Goal: Task Accomplishment & Management: Complete application form

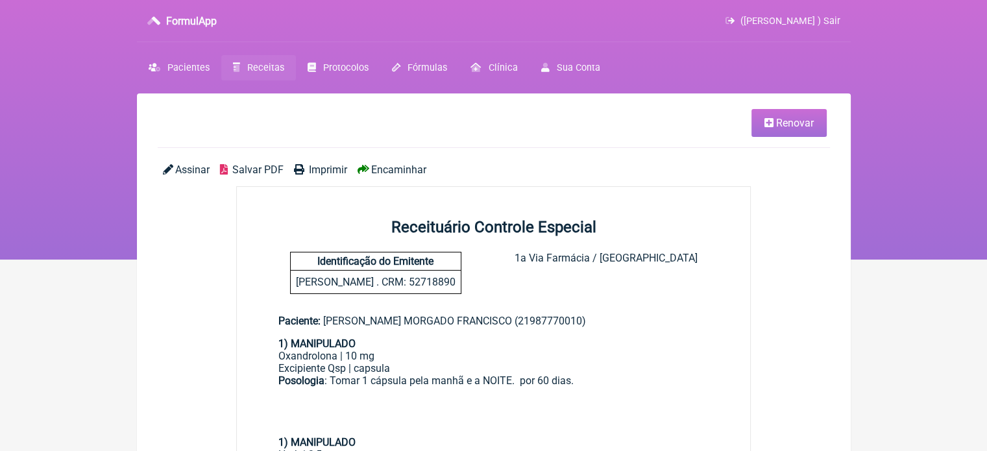
click at [265, 75] on link "Receitas" at bounding box center [258, 67] width 75 height 25
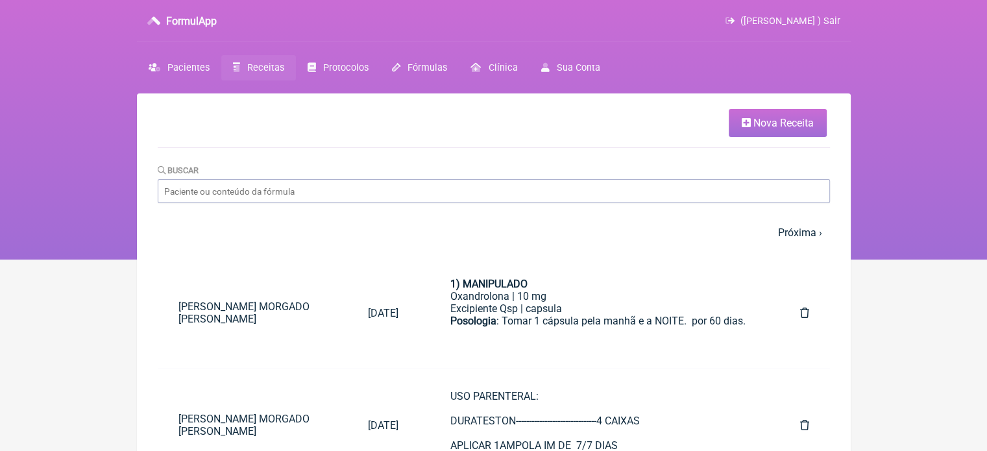
click at [779, 125] on span "Nova Receita" at bounding box center [784, 123] width 60 height 12
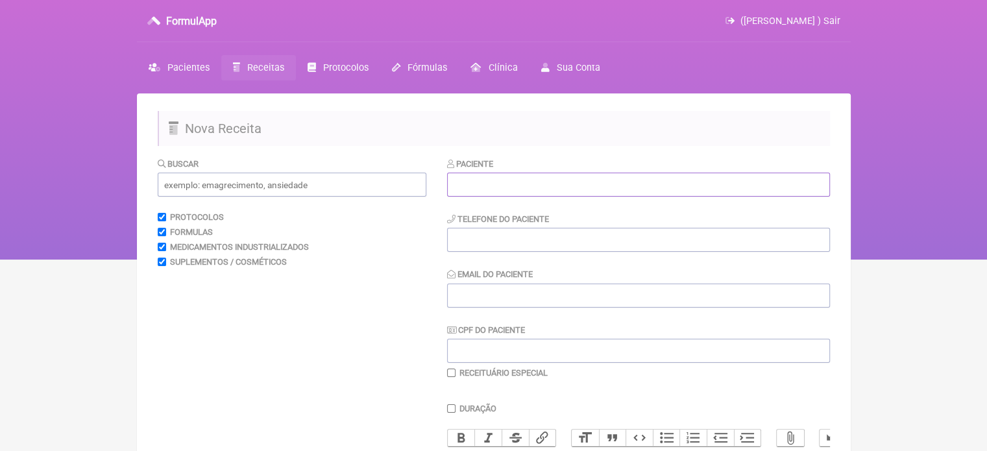
click at [569, 190] on input "text" at bounding box center [638, 185] width 383 height 24
paste input "ANA BEATTRIZ DE ARAUJO MARTINS"
type input "ANA BEATTRIZ DE ARAUJO MARTINS"
click at [520, 230] on input "tel" at bounding box center [638, 240] width 383 height 24
type input "21985386185"
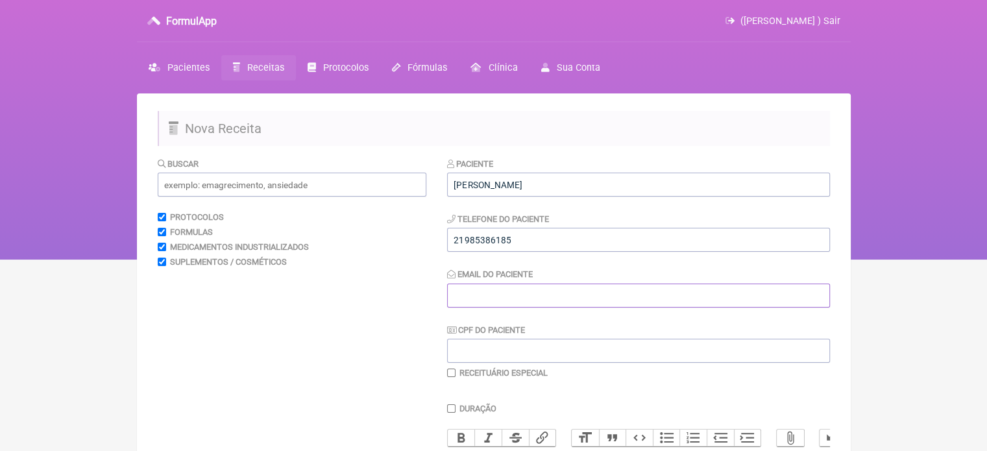
click at [459, 296] on input "Email do Paciente" at bounding box center [638, 296] width 383 height 24
type input "X@X"
click at [215, 194] on input "text" at bounding box center [292, 185] width 269 height 24
type input "T"
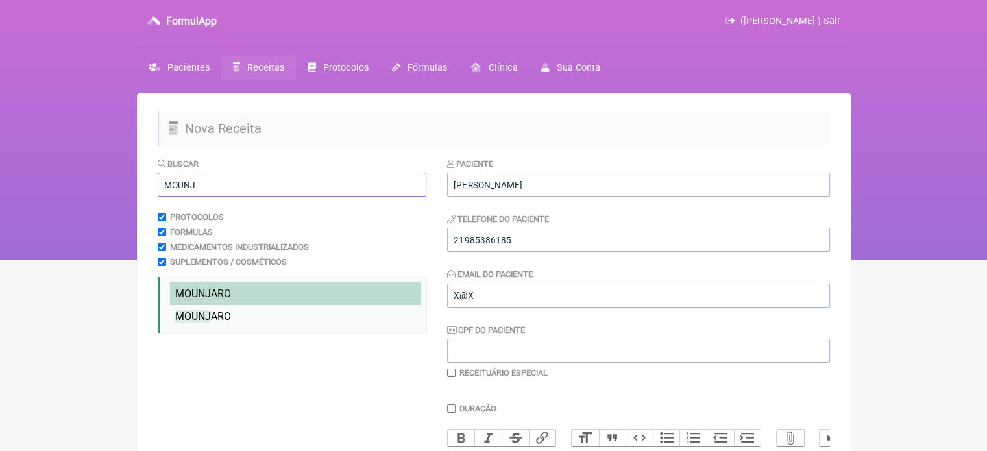
type input "MOUNJ"
click at [232, 289] on li "MOUNJ ARO" at bounding box center [295, 293] width 251 height 23
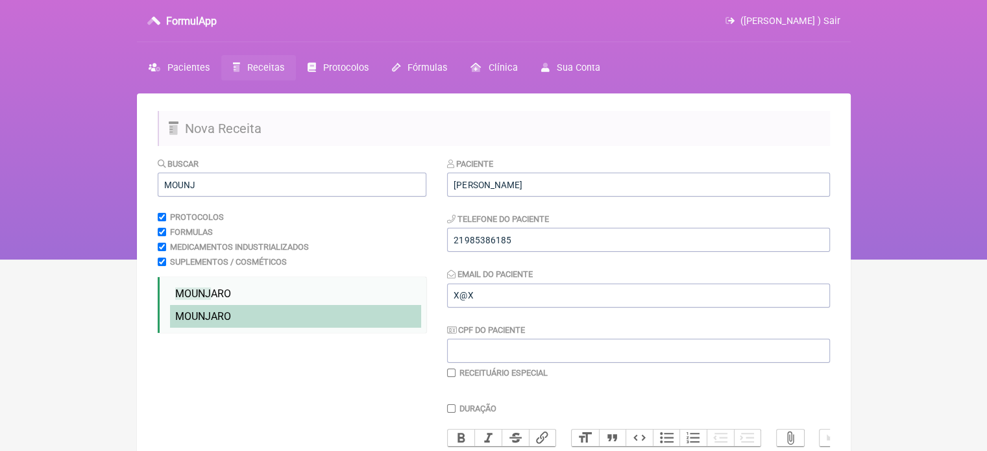
click at [228, 310] on li "MOUNJ ARO" at bounding box center [295, 316] width 251 height 23
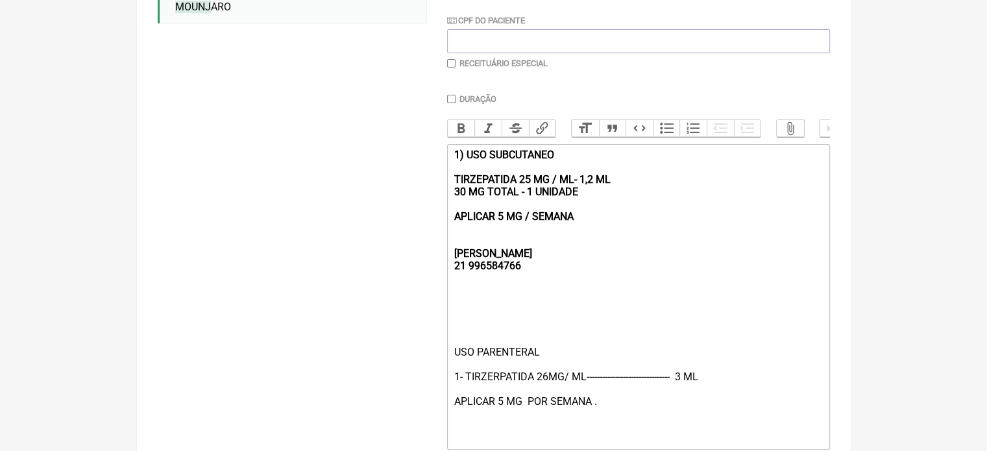
scroll to position [325, 0]
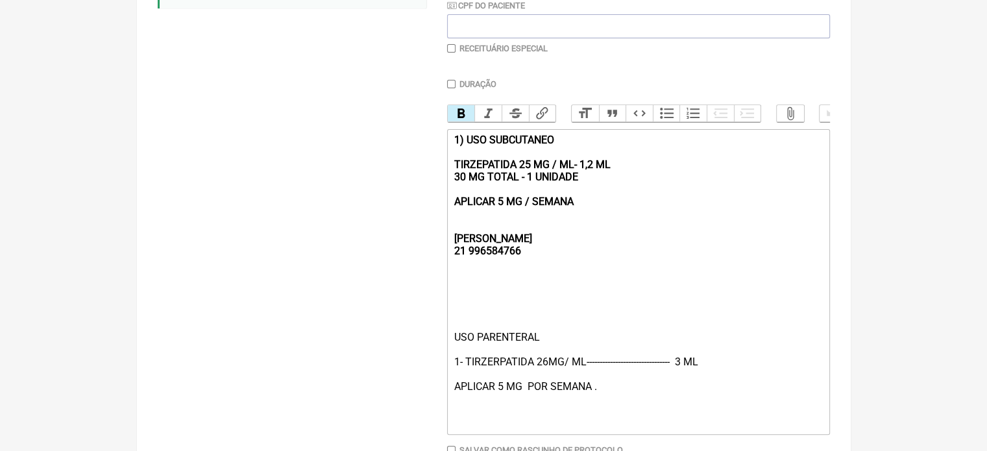
drag, startPoint x: 583, startPoint y: 212, endPoint x: 436, endPoint y: 145, distance: 162.1
click at [436, 145] on form "Buscar MOUNJ Protocolos Formulas Medicamentos Industrializados Suplementos / Co…" at bounding box center [494, 169] width 672 height 672
type trix-editor "<div><strong><br><br><br>REBECCA&nbsp;<br>21 996584766</strong></div><div><br><…"
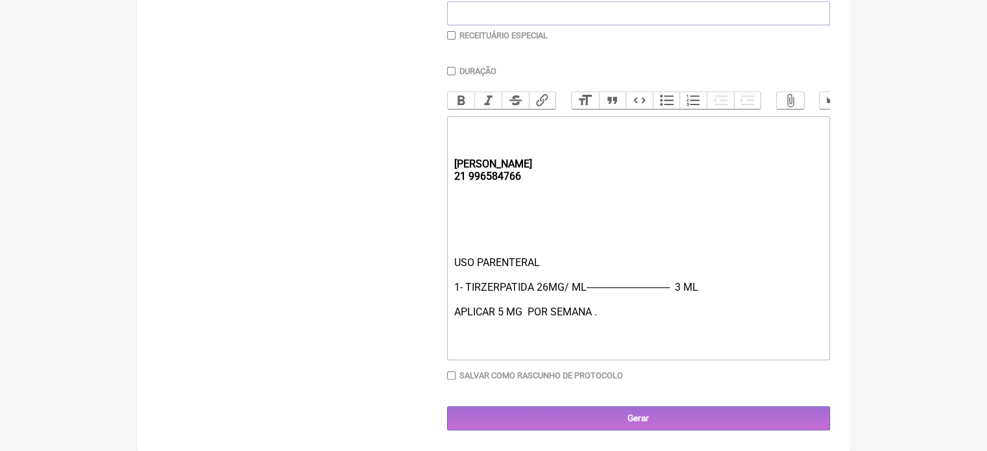
scroll to position [349, 0]
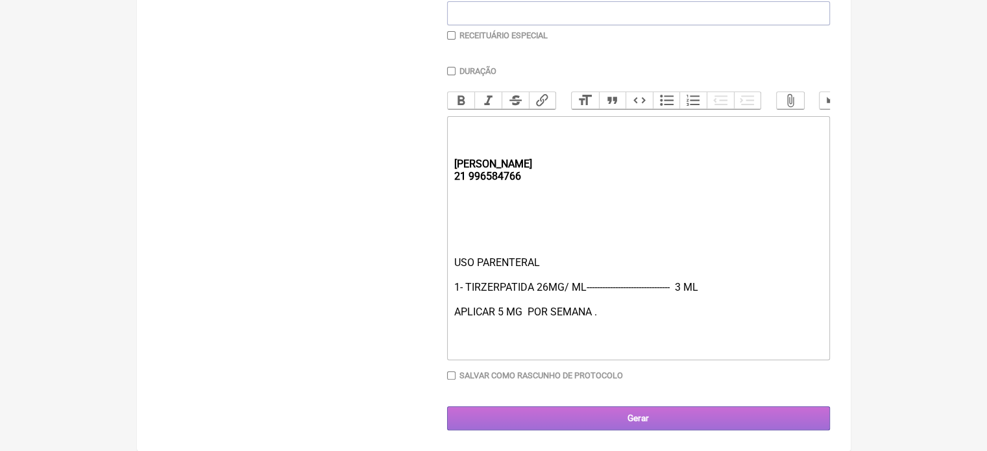
click at [606, 415] on input "Gerar" at bounding box center [638, 418] width 383 height 24
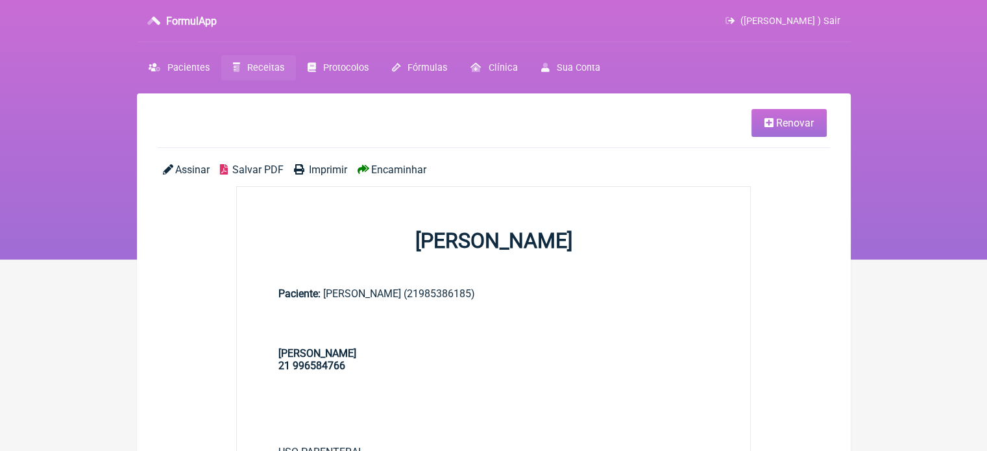
click at [322, 171] on span "Imprimir" at bounding box center [328, 170] width 38 height 12
drag, startPoint x: 255, startPoint y: 72, endPoint x: 254, endPoint y: 85, distance: 13.0
click at [255, 72] on span "Receitas" at bounding box center [265, 67] width 37 height 11
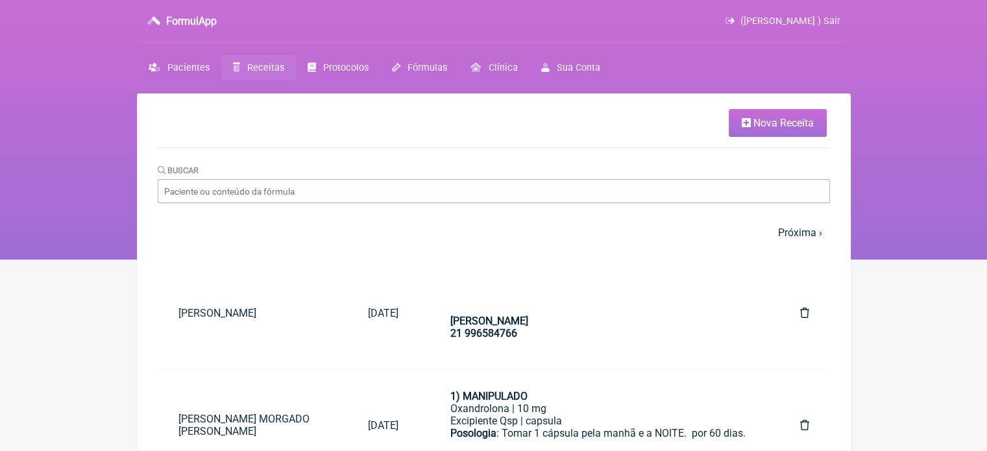
click at [746, 116] on link "Nova Receita" at bounding box center [778, 123] width 98 height 28
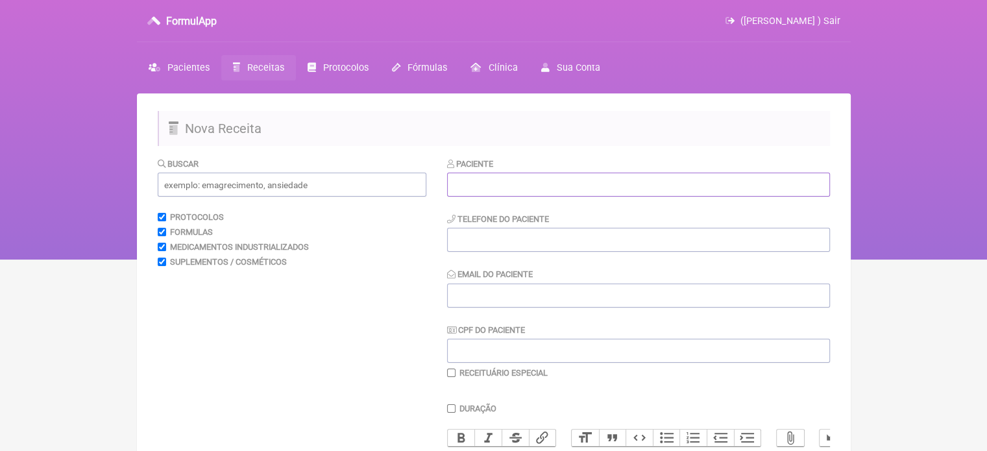
click at [485, 176] on input "text" at bounding box center [638, 185] width 383 height 24
paste input "MICHELE FRANCISCO DE SOUZA"
type input "MICHELE FRANCISCO DE SOUZA"
click at [488, 245] on input "tel" at bounding box center [638, 240] width 383 height 24
type input "21"
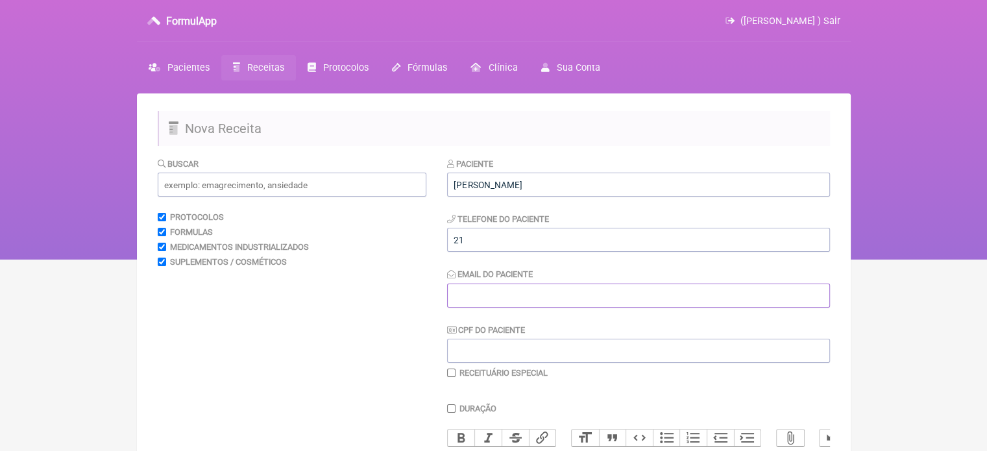
click at [484, 303] on input "Email do Paciente" at bounding box center [638, 296] width 383 height 24
type input "X@X"
click at [491, 246] on input "21" at bounding box center [638, 240] width 383 height 24
type input "21993205052"
click at [291, 191] on input "text" at bounding box center [292, 185] width 269 height 24
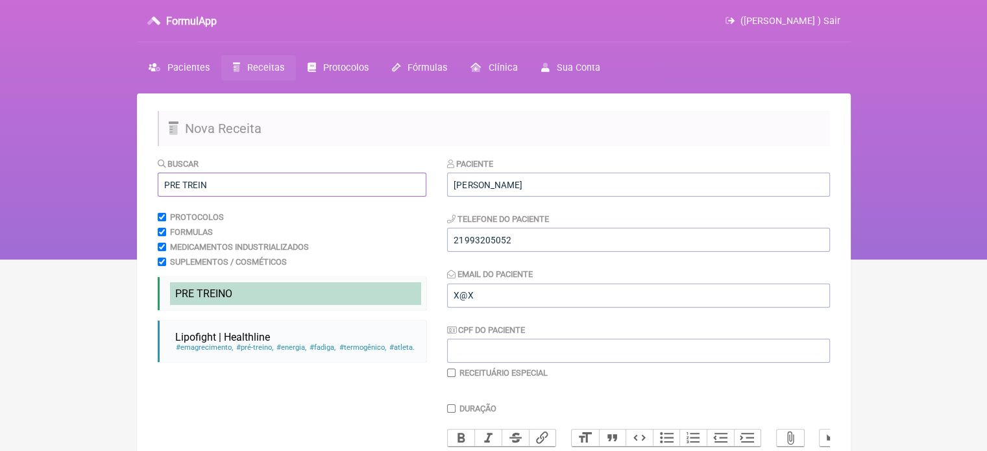
type input "PRE TREIN"
click at [208, 293] on span "PRE TREIN" at bounding box center [200, 294] width 50 height 12
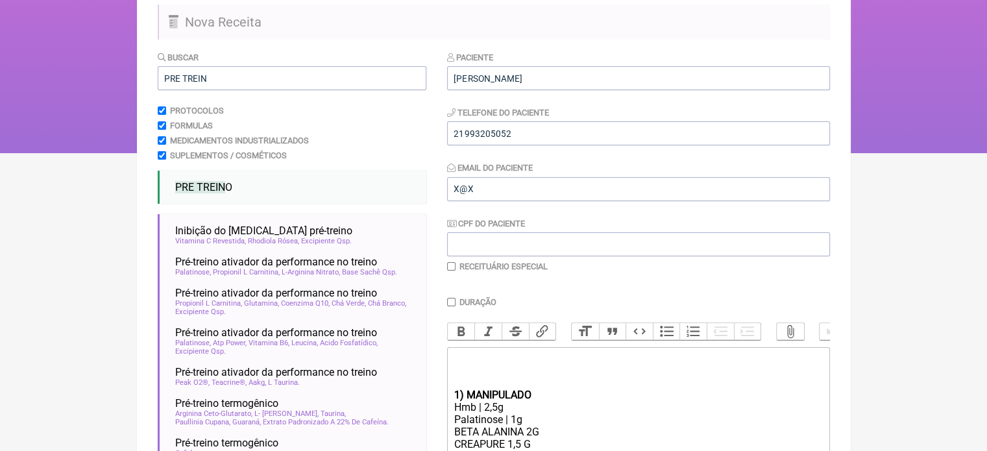
scroll to position [276, 0]
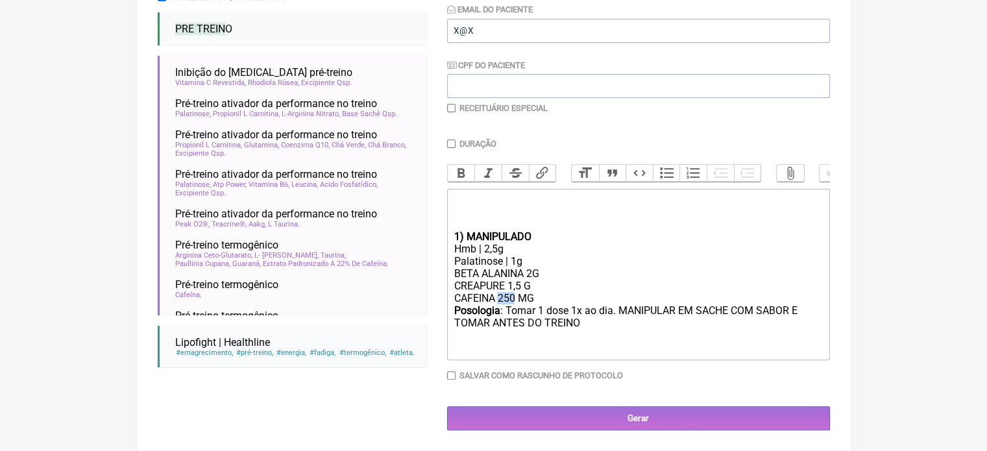
drag, startPoint x: 515, startPoint y: 295, endPoint x: 501, endPoint y: 295, distance: 14.3
click at [501, 295] on div "BETA ALANINA 2G CREAPURE 1,5 G CAFEINA 250 MG" at bounding box center [638, 285] width 369 height 37
type trix-editor "<div><br><br><br></div><div><strong>1) MANIPULADO</strong></div><div>Hmb | 2,5g…"
click at [450, 140] on input "Duração" at bounding box center [451, 144] width 8 height 8
checkbox input "true"
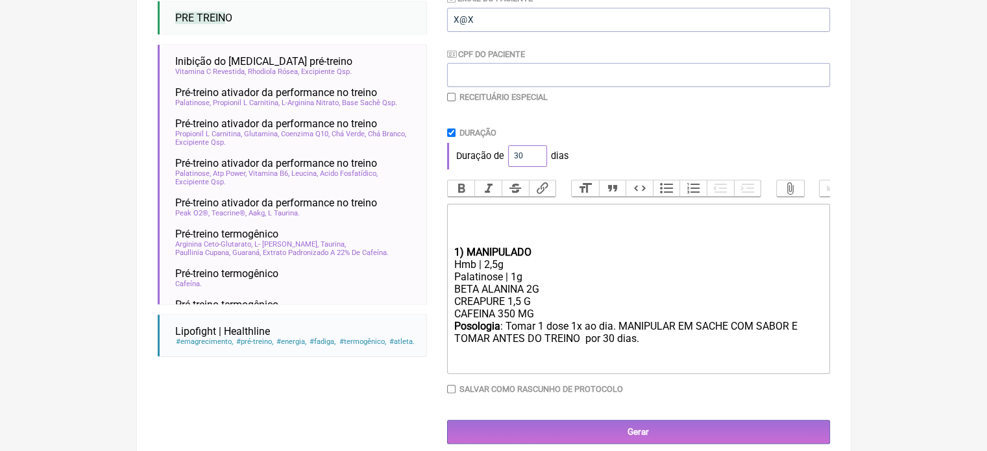
drag, startPoint x: 521, startPoint y: 157, endPoint x: 507, endPoint y: 160, distance: 14.5
click at [508, 160] on input "30" at bounding box center [527, 155] width 39 height 21
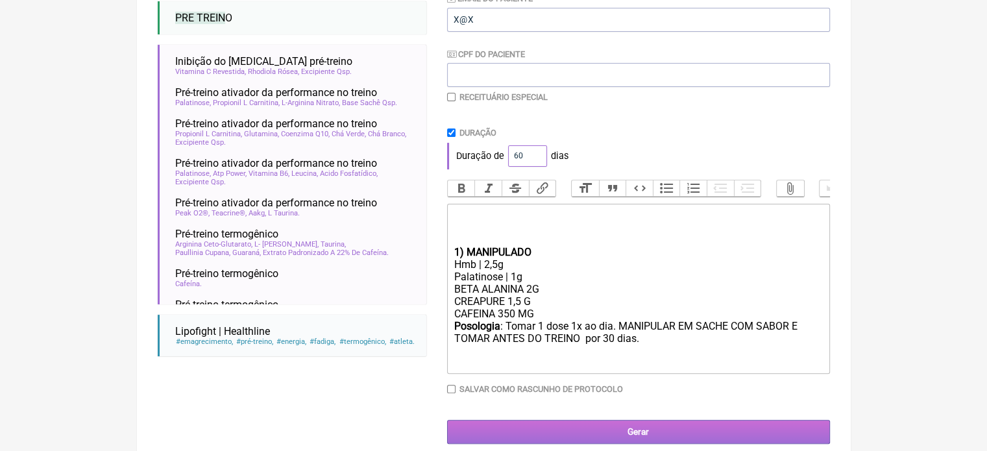
type input "60"
click at [648, 439] on input "Gerar" at bounding box center [638, 432] width 383 height 24
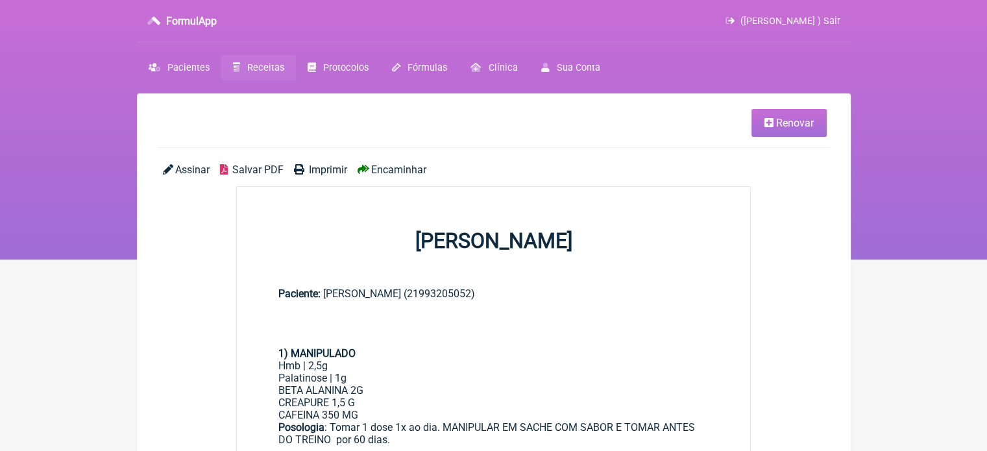
click at [319, 171] on span "Imprimir" at bounding box center [328, 170] width 38 height 12
click at [773, 121] on icon at bounding box center [769, 122] width 9 height 10
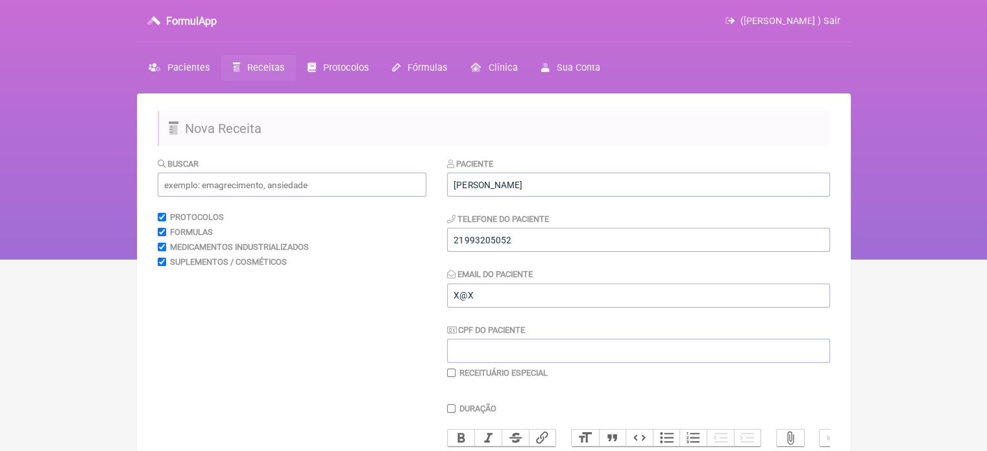
scroll to position [260, 0]
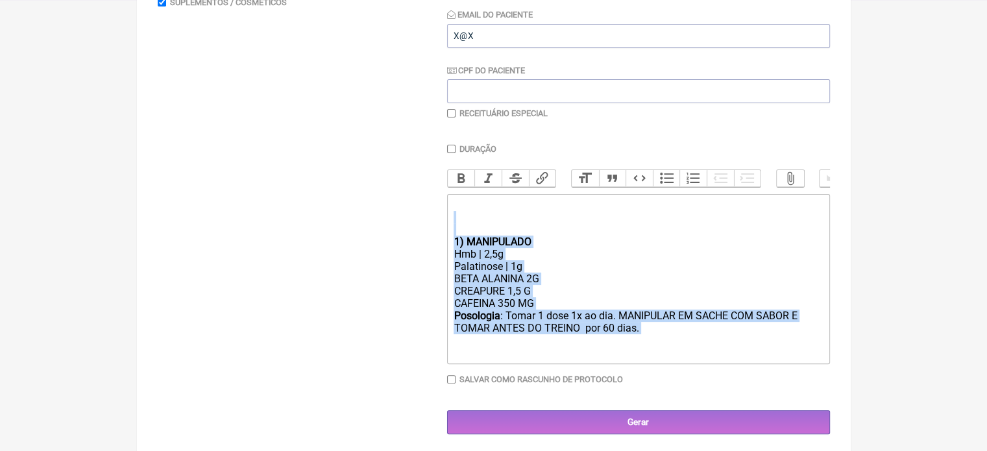
drag, startPoint x: 654, startPoint y: 350, endPoint x: 414, endPoint y: 245, distance: 261.6
click at [414, 245] on form "Buscar Protocolos Formulas Medicamentos Industrializados Suplementos / Cosmétic…" at bounding box center [494, 165] width 672 height 537
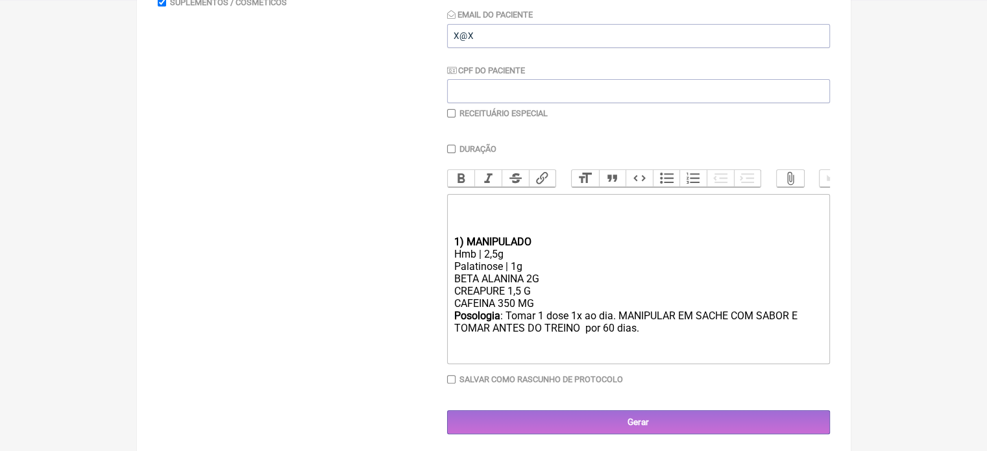
type trix-editor "<div><br><br><br><br></div>"
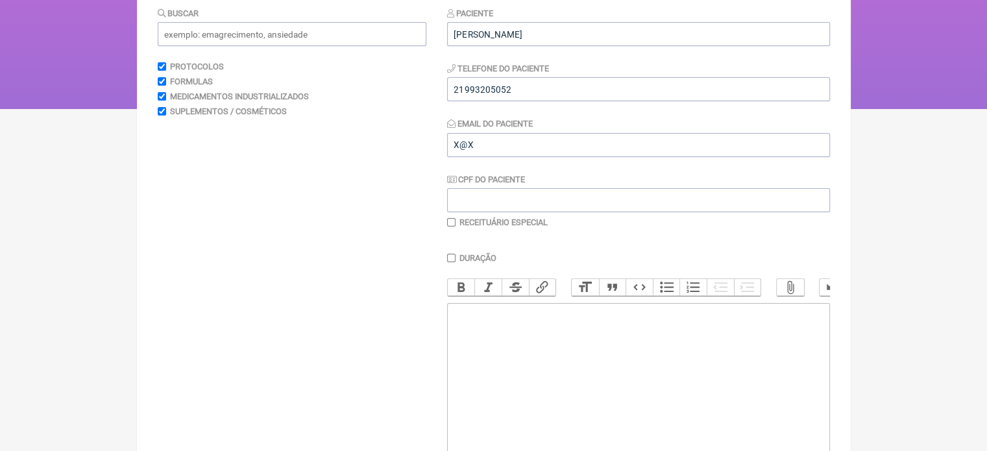
scroll to position [0, 0]
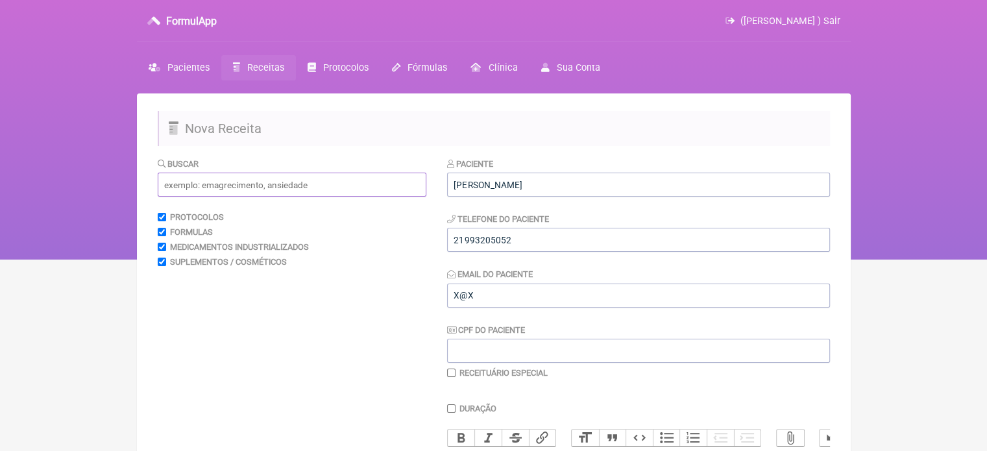
click at [204, 191] on input "text" at bounding box center [292, 185] width 269 height 24
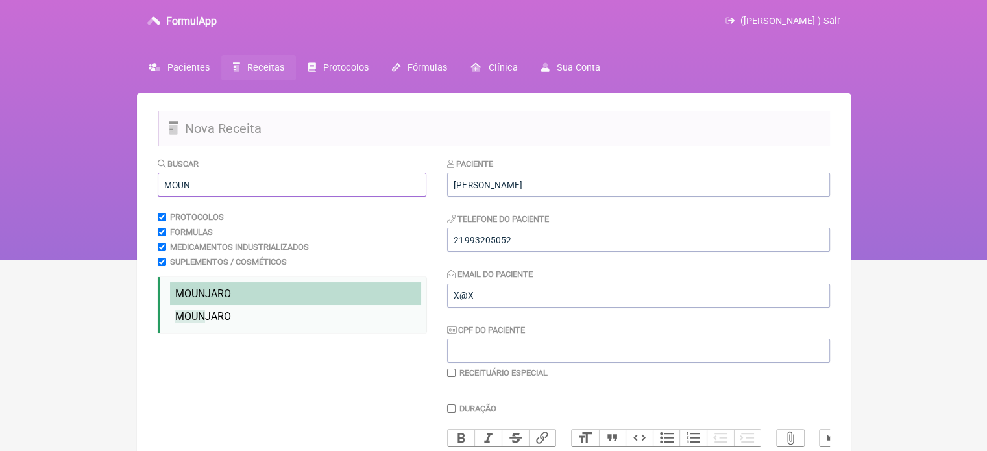
type input "MOUN"
click at [214, 291] on span "MOUN JARO" at bounding box center [203, 294] width 56 height 12
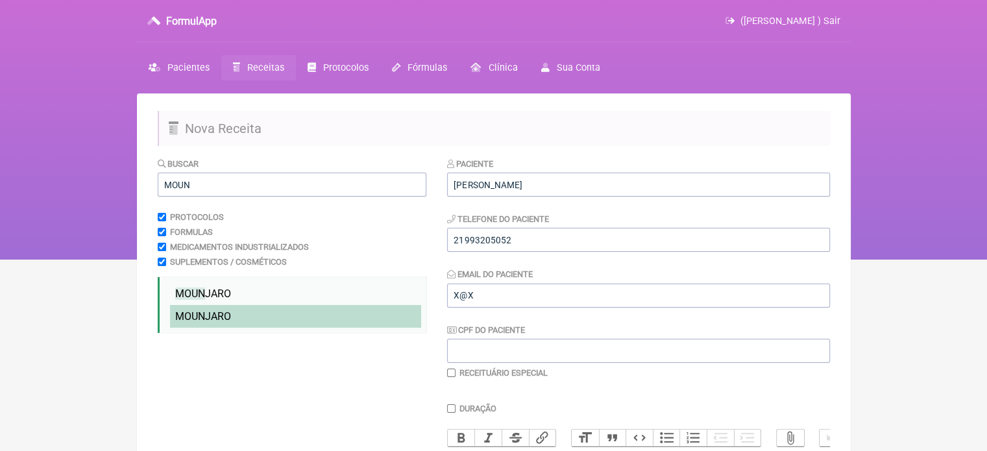
click at [215, 316] on span "MOUN JARO" at bounding box center [203, 316] width 56 height 12
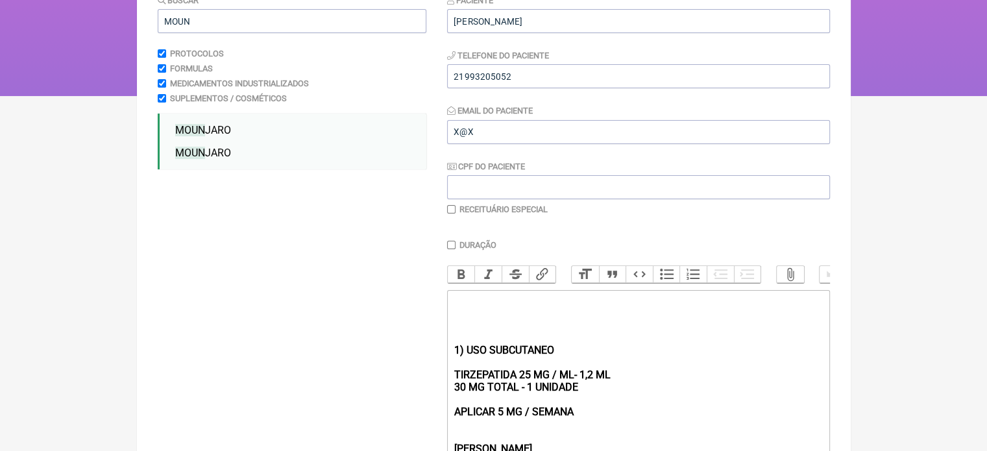
scroll to position [389, 0]
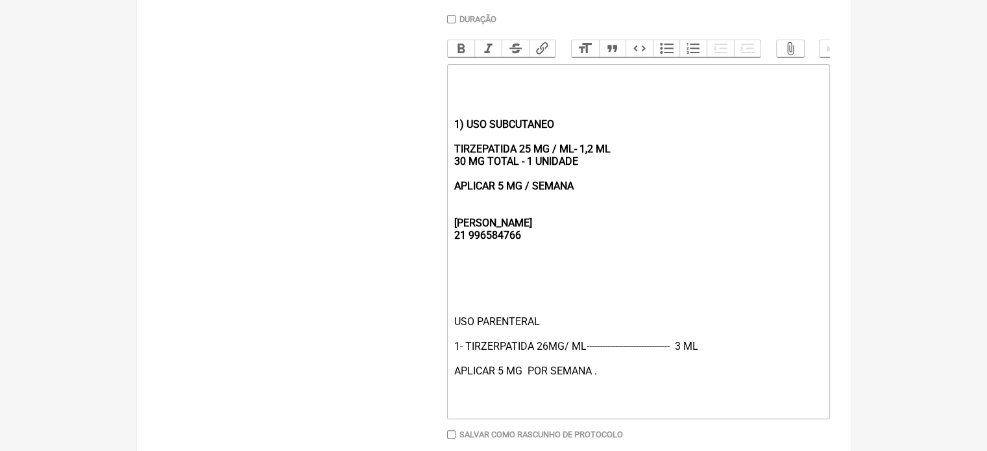
drag, startPoint x: 595, startPoint y: 195, endPoint x: 446, endPoint y: 119, distance: 167.5
click at [446, 119] on form "Buscar MOUN Protocolos Formulas Medicamentos Industrializados Suplementos / Cos…" at bounding box center [494, 129] width 672 height 722
type trix-editor "<div><br><br><br><strong><br><br><br>REBECCA&nbsp;<br>21 996584766</strong></di…"
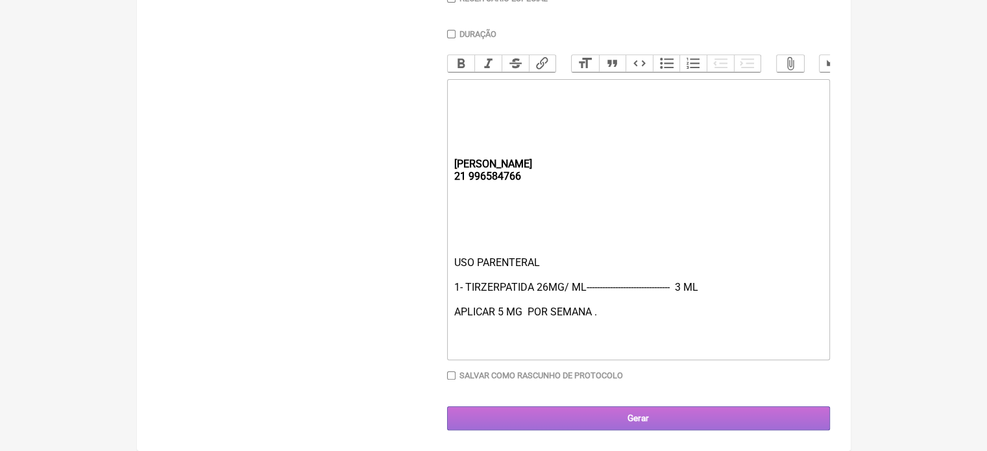
click at [595, 416] on input "Gerar" at bounding box center [638, 418] width 383 height 24
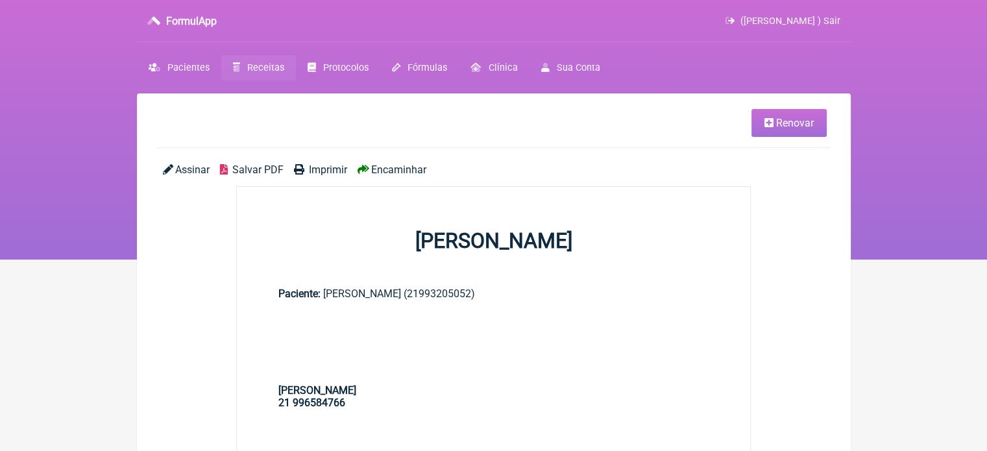
click at [304, 168] on link "Imprimir" at bounding box center [320, 170] width 53 height 12
